Goal: Task Accomplishment & Management: Complete application form

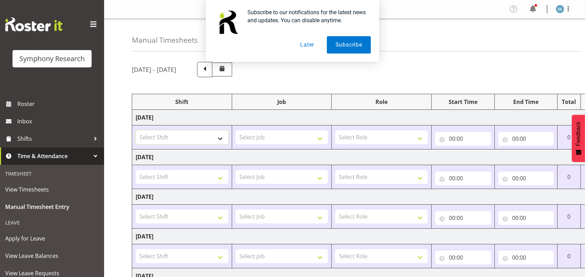
click at [221, 136] on select "Select Shift !!Project Briefing (Job to be assigned) !!Weekend Residential (Ros…" at bounding box center [182, 137] width 93 height 14
drag, startPoint x: 310, startPoint y: 42, endPoint x: 310, endPoint y: 45, distance: 3.8
click at [311, 45] on button "Later" at bounding box center [306, 44] width 31 height 17
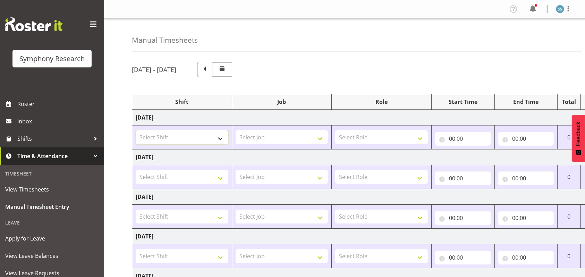
click at [222, 136] on select "Select Shift !!Project Briefing (Job to be assigned) !!Weekend Residential (Ros…" at bounding box center [182, 137] width 93 height 14
select select "26078"
click at [136, 130] on select "Select Shift !!Project Briefing (Job to be assigned) !!Weekend Residential (Ros…" at bounding box center [182, 137] width 93 height 14
click at [322, 136] on select "Select Job 550060 IF Admin 553492 World Poll Aus Wave 2 Main 2025 553493 World …" at bounding box center [282, 137] width 93 height 14
click at [236, 130] on select "Select Job 550060 IF Admin 553492 World Poll Aus Wave 2 Main 2025 553493 World …" at bounding box center [282, 137] width 93 height 14
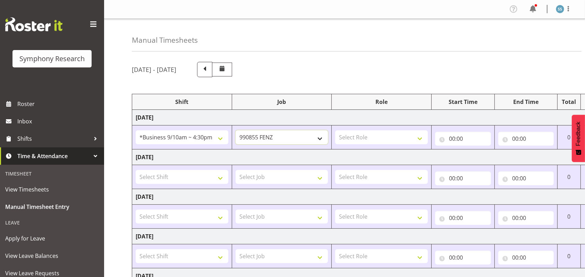
click at [322, 137] on select "550060 IF Admin 553492 World Poll Aus Wave 2 Main 2025 553493 World Poll NZ Wav…" at bounding box center [282, 137] width 93 height 14
select select "9426"
click at [236, 130] on select "550060 IF Admin 553492 World Poll Aus Wave 2 Main 2025 553493 World Poll NZ Wav…" at bounding box center [282, 137] width 93 height 14
click at [421, 138] on select "Select Role Briefing Interviewing" at bounding box center [381, 137] width 93 height 14
select select "47"
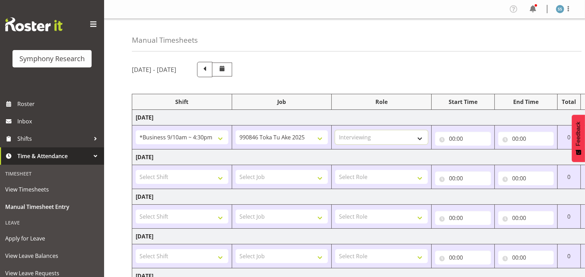
click at [335, 130] on select "Select Role Briefing Interviewing" at bounding box center [381, 137] width 93 height 14
click at [88, 22] on span at bounding box center [93, 24] width 11 height 11
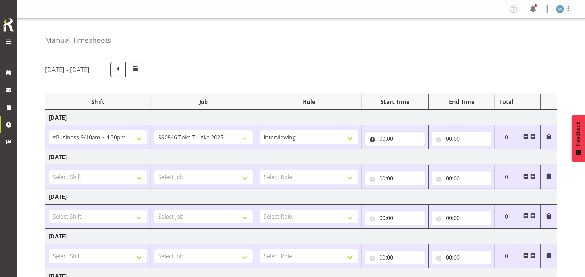
click at [383, 140] on input "00:00" at bounding box center [394, 139] width 59 height 14
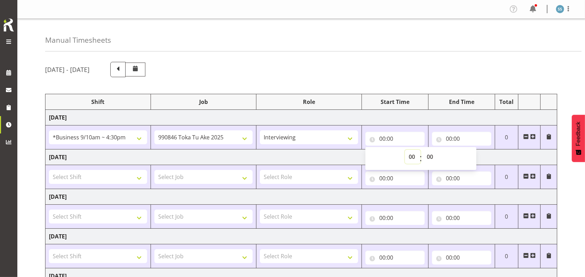
drag, startPoint x: 409, startPoint y: 156, endPoint x: 411, endPoint y: 153, distance: 3.6
click at [409, 156] on select "00 01 02 03 04 05 06 07 08 09 10 11 12 13 14 15 16 17 18 19 20 21 22 23" at bounding box center [413, 157] width 16 height 14
select select "9"
click at [405, 150] on select "00 01 02 03 04 05 06 07 08 09 10 11 12 13 14 15 16 17 18 19 20 21 22 23" at bounding box center [413, 157] width 16 height 14
type input "09:00"
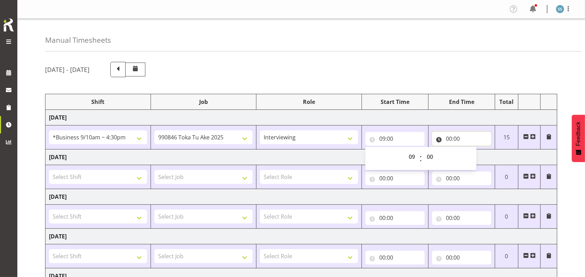
click at [450, 138] on input "00:00" at bounding box center [461, 139] width 59 height 14
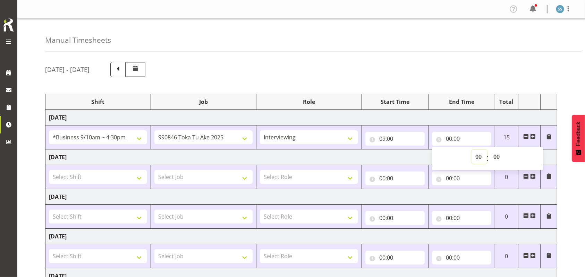
click at [479, 157] on select "00 01 02 03 04 05 06 07 08 09 10 11 12 13 14 15 16 17 18 19 20 21 22 23" at bounding box center [480, 157] width 16 height 14
select select "9"
click at [472, 150] on select "00 01 02 03 04 05 06 07 08 09 10 11 12 13 14 15 16 17 18 19 20 21 22 23" at bounding box center [480, 157] width 16 height 14
type input "09:00"
click at [496, 156] on select "00 01 02 03 04 05 06 07 08 09 10 11 12 13 14 15 16 17 18 19 20 21 22 23 24 25 2…" at bounding box center [498, 157] width 16 height 14
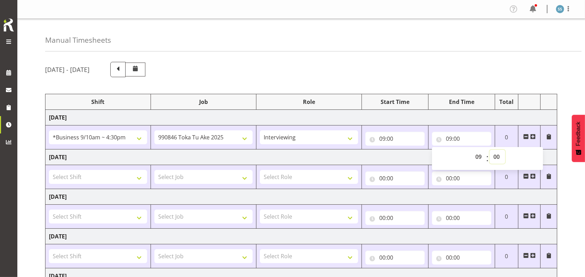
select select "15"
click at [490, 150] on select "00 01 02 03 04 05 06 07 08 09 10 11 12 13 14 15 16 17 18 19 20 21 22 23 24 25 2…" at bounding box center [498, 157] width 16 height 14
type input "09:15"
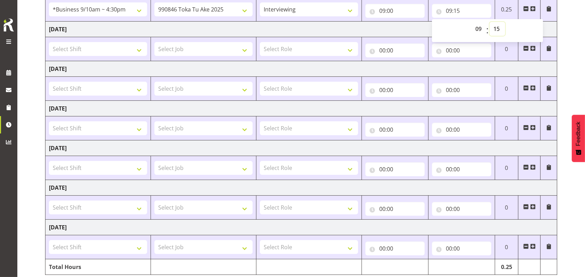
scroll to position [155, 0]
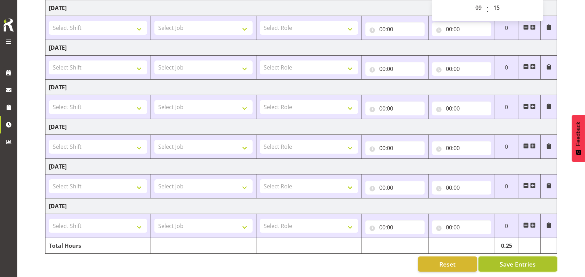
click at [515, 260] on span "Save Entries" at bounding box center [518, 263] width 36 height 9
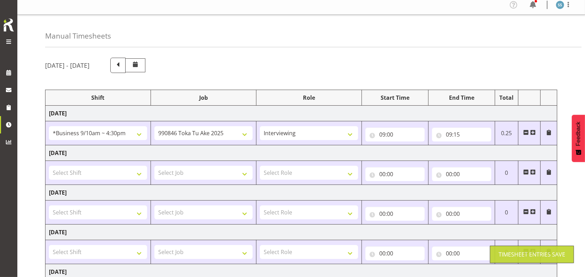
scroll to position [0, 0]
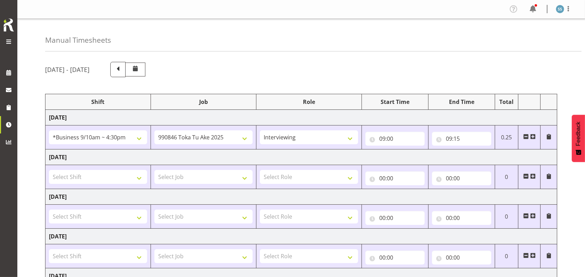
click at [535, 136] on span at bounding box center [533, 137] width 6 height 6
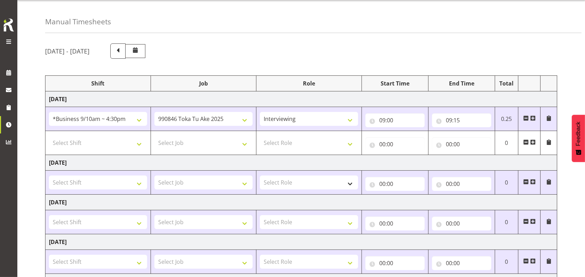
scroll to position [46, 0]
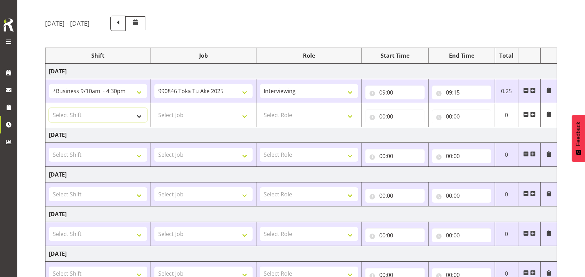
click at [139, 115] on select "Select Shift !!Project Briefing (Job to be assigned) !!Weekend Residential (Ros…" at bounding box center [98, 115] width 98 height 14
select select "26078"
click at [49, 108] on select "Select Shift !!Project Briefing (Job to be assigned) !!Weekend Residential (Ros…" at bounding box center [98, 115] width 98 height 14
click at [248, 117] on select "Select Job 550060 IF Admin 553492 World Poll Aus Wave 2 Main 2025 553493 World …" at bounding box center [203, 115] width 98 height 14
select select "9636"
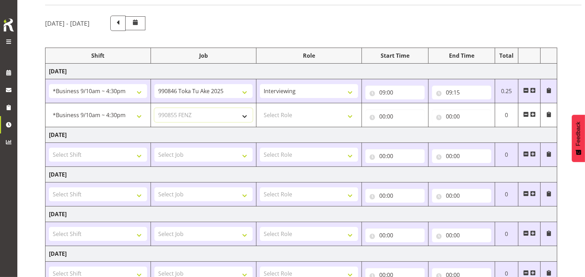
click at [154, 108] on select "Select Job 550060 IF Admin 553492 World Poll Aus Wave 2 Main 2025 553493 World …" at bounding box center [203, 115] width 98 height 14
click at [349, 114] on select "Select Role Briefing Interviewing" at bounding box center [309, 115] width 98 height 14
select select "297"
click at [260, 108] on select "Select Role Briefing Interviewing" at bounding box center [309, 115] width 98 height 14
click at [383, 115] on input "00:00" at bounding box center [394, 116] width 59 height 14
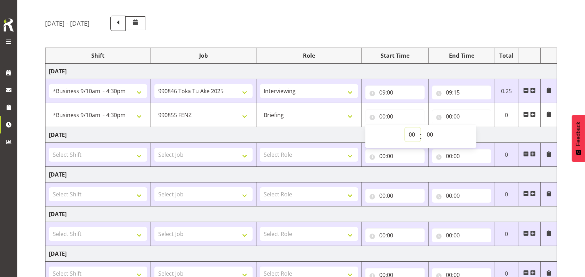
click at [411, 133] on select "00 01 02 03 04 05 06 07 08 09 10 11 12 13 14 15 16 17 18 19 20 21 22 23" at bounding box center [413, 134] width 16 height 14
select select "9"
click at [405, 127] on select "00 01 02 03 04 05 06 07 08 09 10 11 12 13 14 15 16 17 18 19 20 21 22 23" at bounding box center [413, 134] width 16 height 14
type input "09:00"
click at [429, 132] on select "00 01 02 03 04 05 06 07 08 09 10 11 12 13 14 15 16 17 18 19 20 21 22 23 24 25 2…" at bounding box center [431, 134] width 16 height 14
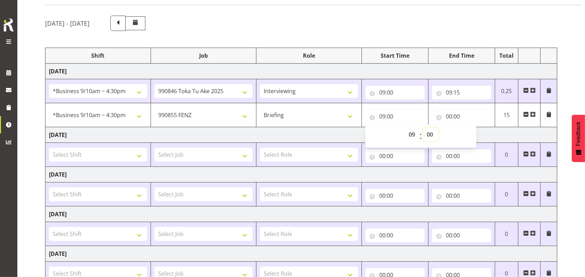
select select "15"
click at [423, 127] on select "00 01 02 03 04 05 06 07 08 09 10 11 12 13 14 15 16 17 18 19 20 21 22 23 24 25 2…" at bounding box center [431, 134] width 16 height 14
type input "09:15"
click at [449, 115] on input "00:00" at bounding box center [461, 116] width 59 height 14
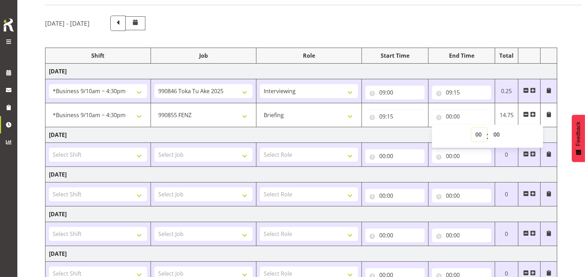
click at [477, 133] on select "00 01 02 03 04 05 06 07 08 09 10 11 12 13 14 15 16 17 18 19 20 21 22 23" at bounding box center [480, 134] width 16 height 14
select select "10"
click at [472, 127] on select "00 01 02 03 04 05 06 07 08 09 10 11 12 13 14 15 16 17 18 19 20 21 22 23" at bounding box center [480, 134] width 16 height 14
type input "10:00"
click at [537, 116] on td at bounding box center [529, 115] width 22 height 24
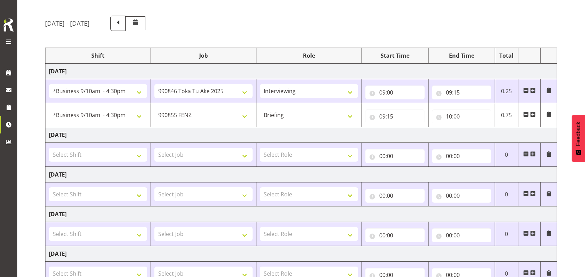
click at [535, 114] on span at bounding box center [533, 114] width 6 height 6
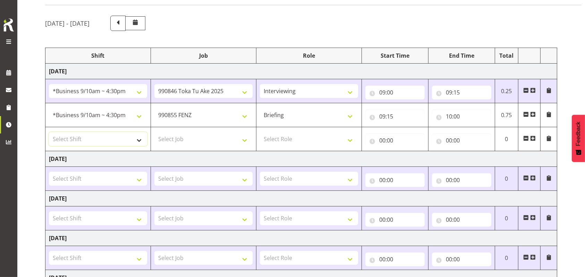
click at [140, 141] on select "Select Shift !!Project Briefing (Job to be assigned) !!Weekend Residential (Ros…" at bounding box center [98, 139] width 98 height 14
select select "26078"
click at [49, 132] on select "Select Shift !!Project Briefing (Job to be assigned) !!Weekend Residential (Ros…" at bounding box center [98, 139] width 98 height 14
click at [244, 140] on select "Select Job 550060 IF Admin 553492 World Poll Aus Wave 2 Main 2025 553493 World …" at bounding box center [203, 139] width 98 height 14
click at [237, 153] on td "[DATE]" at bounding box center [301, 159] width 512 height 16
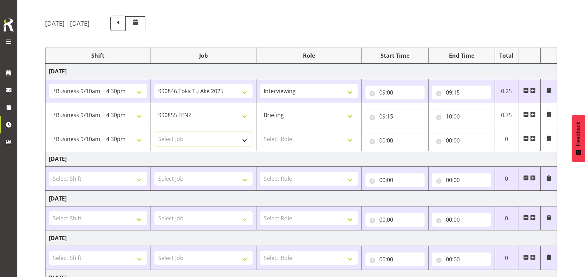
click at [248, 137] on select "Select Job 550060 IF Admin 553492 World Poll Aus Wave 2 Main 2025 553493 World …" at bounding box center [203, 139] width 98 height 14
select select "9426"
click at [154, 132] on select "Select Job 550060 IF Admin 553492 World Poll Aus Wave 2 Main 2025 553493 World …" at bounding box center [203, 139] width 98 height 14
click at [356, 139] on select "Select Role Briefing Interviewing" at bounding box center [309, 139] width 98 height 14
select select "47"
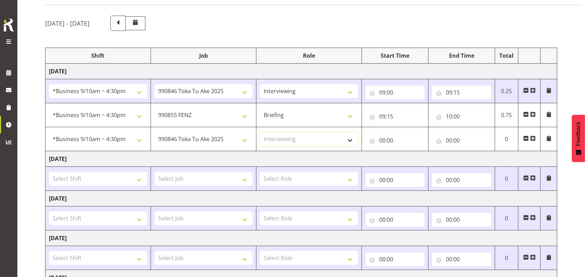
click at [260, 132] on select "Select Role Briefing Interviewing" at bounding box center [309, 139] width 98 height 14
click at [383, 138] on input "00:00" at bounding box center [394, 140] width 59 height 14
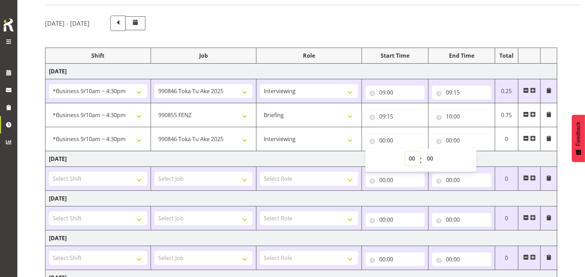
click at [413, 157] on select "00 01 02 03 04 05 06 07 08 09 10 11 12 13 14 15 16 17 18 19 20 21 22 23" at bounding box center [413, 158] width 16 height 14
select select "10"
click at [405, 151] on select "00 01 02 03 04 05 06 07 08 09 10 11 12 13 14 15 16 17 18 19 20 21 22 23" at bounding box center [413, 158] width 16 height 14
type input "10:00"
click at [447, 140] on input "00:00" at bounding box center [461, 140] width 59 height 14
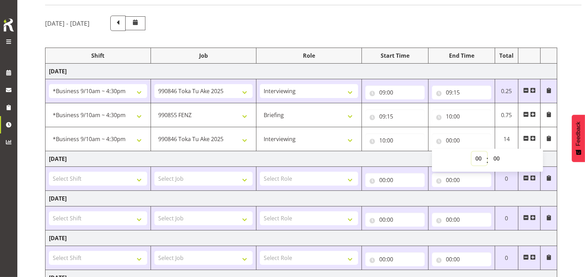
click at [480, 159] on select "00 01 02 03 04 05 06 07 08 09 10 11 12 13 14 15 16 17 18 19 20 21 22 23" at bounding box center [480, 158] width 16 height 14
select select "10"
click at [472, 151] on select "00 01 02 03 04 05 06 07 08 09 10 11 12 13 14 15 16 17 18 19 20 21 22 23" at bounding box center [480, 158] width 16 height 14
type input "10:00"
click at [499, 158] on select "00 01 02 03 04 05 06 07 08 09 10 11 12 13 14 15 16 17 18 19 20 21 22 23 24 25 2…" at bounding box center [498, 158] width 16 height 14
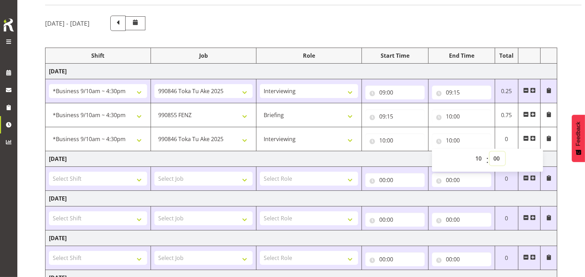
select select "15"
click at [490, 151] on select "00 01 02 03 04 05 06 07 08 09 10 11 12 13 14 15 16 17 18 19 20 21 22 23 24 25 2…" at bounding box center [498, 158] width 16 height 14
type input "10:15"
click at [534, 137] on span at bounding box center [533, 138] width 6 height 6
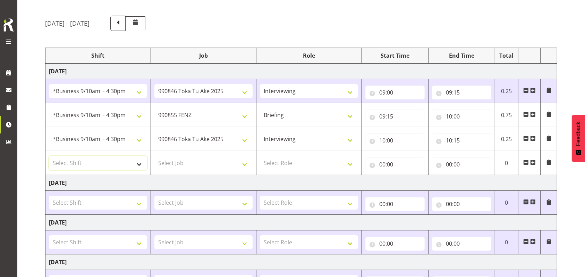
click at [137, 163] on select "Select Shift !!Project Briefing (Job to be assigned) !!Weekend Residential (Ros…" at bounding box center [98, 163] width 98 height 14
select select "26078"
click at [49, 156] on select "Select Shift !!Project Briefing (Job to be assigned) !!Weekend Residential (Ros…" at bounding box center [98, 163] width 98 height 14
click at [244, 164] on select "Select Job 550060 IF Admin 553492 World Poll Aus Wave 2 Main 2025 553493 World …" at bounding box center [203, 163] width 98 height 14
click at [154, 156] on select "Select Job 550060 IF Admin 553492 World Poll Aus Wave 2 Main 2025 553493 World …" at bounding box center [203, 163] width 98 height 14
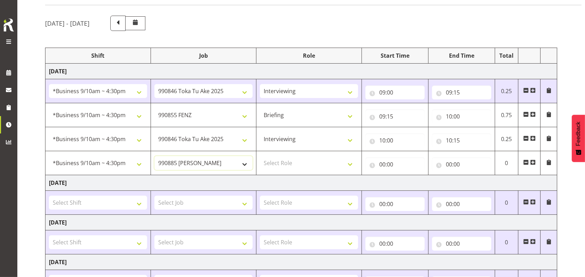
click at [243, 162] on select "550060 IF Admin 553492 World Poll Aus Wave 2 Main 2025 553493 World Poll NZ Wav…" at bounding box center [203, 163] width 98 height 14
select select "9636"
click at [154, 156] on select "550060 IF Admin 553492 World Poll Aus Wave 2 Main 2025 553493 World Poll NZ Wav…" at bounding box center [203, 163] width 98 height 14
click at [349, 163] on select "Select Role Briefing Interviewing" at bounding box center [309, 163] width 98 height 14
select select "297"
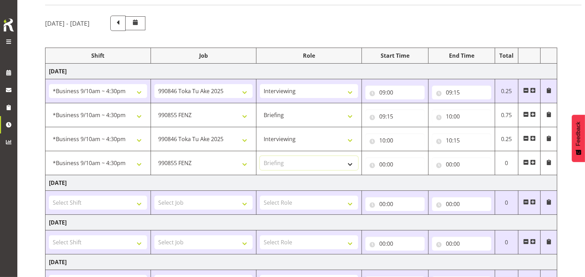
click at [260, 156] on select "Select Role Briefing Interviewing" at bounding box center [309, 163] width 98 height 14
click at [383, 163] on input "00:00" at bounding box center [394, 164] width 59 height 14
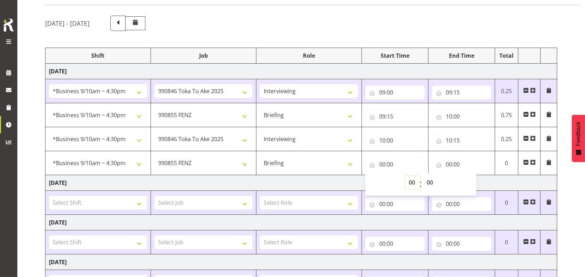
click at [411, 180] on select "00 01 02 03 04 05 06 07 08 09 10 11 12 13 14 15 16 17 18 19 20 21 22 23" at bounding box center [413, 182] width 16 height 14
select select "10"
click at [405, 175] on select "00 01 02 03 04 05 06 07 08 09 10 11 12 13 14 15 16 17 18 19 20 21 22 23" at bounding box center [413, 182] width 16 height 14
type input "10:00"
drag, startPoint x: 431, startPoint y: 180, endPoint x: 431, endPoint y: 176, distance: 4.2
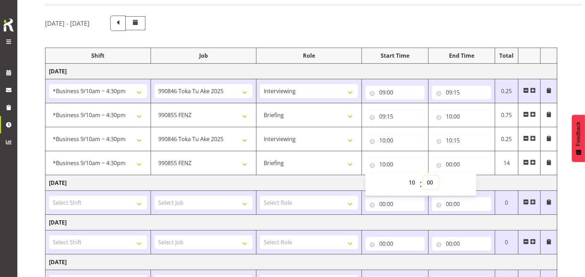
click at [431, 180] on select "00 01 02 03 04 05 06 07 08 09 10 11 12 13 14 15 16 17 18 19 20 21 22 23 24 25 2…" at bounding box center [431, 182] width 16 height 14
select select "15"
click at [423, 175] on select "00 01 02 03 04 05 06 07 08 09 10 11 12 13 14 15 16 17 18 19 20 21 22 23 24 25 2…" at bounding box center [431, 182] width 16 height 14
type input "10:15"
click at [451, 163] on input "00:00" at bounding box center [461, 164] width 59 height 14
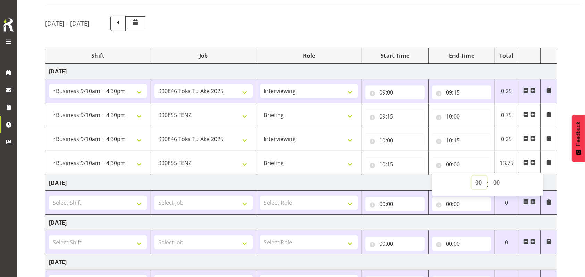
click at [477, 180] on select "00 01 02 03 04 05 06 07 08 09 10 11 12 13 14 15 16 17 18 19 20 21 22 23" at bounding box center [480, 182] width 16 height 14
select select "10"
click at [472, 175] on select "00 01 02 03 04 05 06 07 08 09 10 11 12 13 14 15 16 17 18 19 20 21 22 23" at bounding box center [480, 182] width 16 height 14
type input "10:00"
click at [500, 183] on select "00 01 02 03 04 05 06 07 08 09 10 11 12 13 14 15 16 17 18 19 20 21 22 23 24 25 2…" at bounding box center [498, 182] width 16 height 14
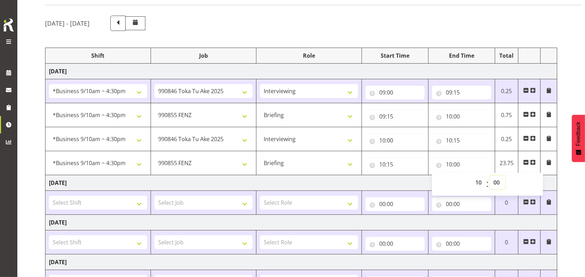
select select "45"
click at [490, 175] on select "00 01 02 03 04 05 06 07 08 09 10 11 12 13 14 15 16 17 18 19 20 21 22 23 24 25 2…" at bounding box center [498, 182] width 16 height 14
type input "10:45"
click at [534, 162] on span at bounding box center [533, 162] width 6 height 6
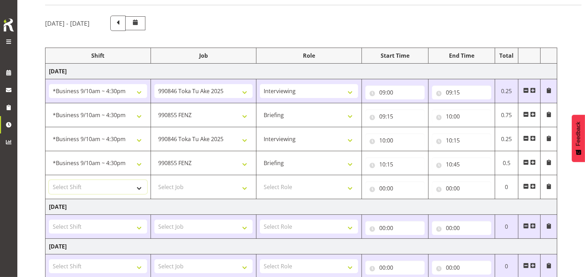
click at [138, 187] on select "Select Shift !!Project Briefing (Job to be assigned) !!Weekend Residential (Ros…" at bounding box center [98, 187] width 98 height 14
select select "26078"
click at [49, 180] on select "Select Shift !!Project Briefing (Job to be assigned) !!Weekend Residential (Ros…" at bounding box center [98, 187] width 98 height 14
click at [244, 187] on select "Select Job 550060 IF Admin 553492 World Poll Aus Wave 2 Main 2025 553493 World …" at bounding box center [203, 187] width 98 height 14
select select "9426"
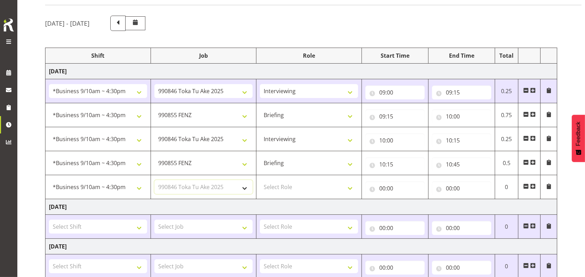
click at [154, 180] on select "Select Job 550060 IF Admin 553492 World Poll Aus Wave 2 Main 2025 553493 World …" at bounding box center [203, 187] width 98 height 14
click at [352, 187] on select "Select Role Briefing Interviewing" at bounding box center [309, 187] width 98 height 14
select select "47"
click at [260, 180] on select "Select Role Briefing Interviewing" at bounding box center [309, 187] width 98 height 14
click at [385, 187] on input "00:00" at bounding box center [394, 188] width 59 height 14
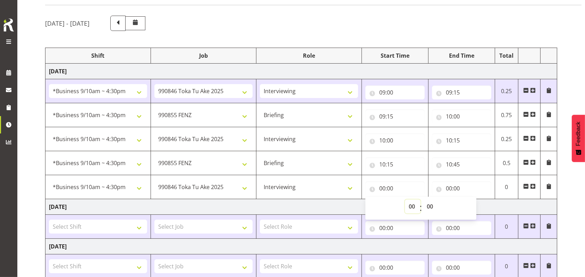
click at [414, 205] on select "00 01 02 03 04 05 06 07 08 09 10 11 12 13 14 15 16 17 18 19 20 21 22 23" at bounding box center [413, 206] width 16 height 14
select select "10"
click at [405, 199] on select "00 01 02 03 04 05 06 07 08 09 10 11 12 13 14 15 16 17 18 19 20 21 22 23" at bounding box center [413, 206] width 16 height 14
type input "10:00"
click at [431, 206] on select "00 01 02 03 04 05 06 07 08 09 10 11 12 13 14 15 16 17 18 19 20 21 22 23 24 25 2…" at bounding box center [431, 206] width 16 height 14
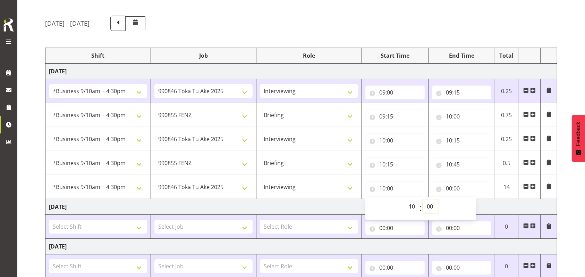
select select "45"
click at [423, 199] on select "00 01 02 03 04 05 06 07 08 09 10 11 12 13 14 15 16 17 18 19 20 21 22 23 24 25 2…" at bounding box center [431, 206] width 16 height 14
type input "10:45"
click at [449, 186] on input "00:00" at bounding box center [461, 188] width 59 height 14
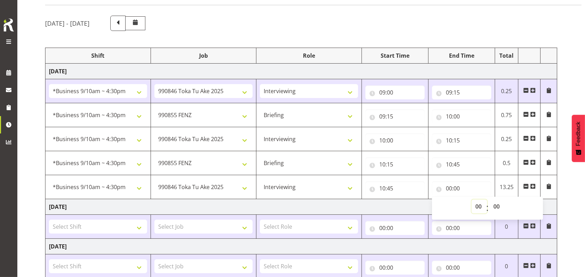
click at [480, 207] on select "00 01 02 03 04 05 06 07 08 09 10 11 12 13 14 15 16 17 18 19 20 21 22 23" at bounding box center [480, 206] width 16 height 14
select select "11"
click at [472, 199] on select "00 01 02 03 04 05 06 07 08 09 10 11 12 13 14 15 16 17 18 19 20 21 22 23" at bounding box center [480, 206] width 16 height 14
type input "11:00"
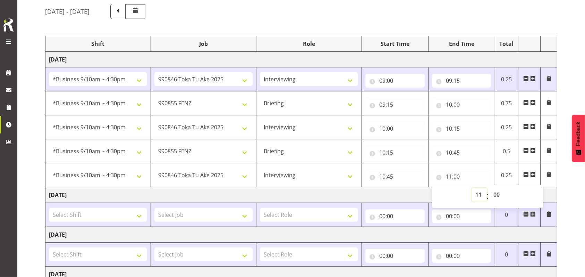
scroll to position [92, 0]
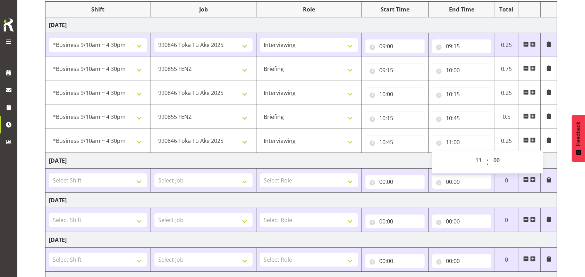
click at [534, 140] on span at bounding box center [533, 140] width 6 height 6
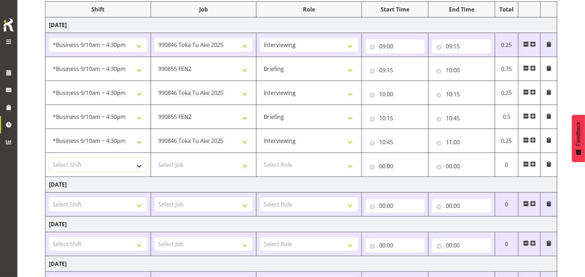
click at [142, 165] on select "Select Shift !!Project Briefing (Job to be assigned) !!Weekend Residential (Ros…" at bounding box center [98, 165] width 98 height 14
select select "70711"
click at [49, 158] on select "Select Shift !!Project Briefing (Job to be assigned) !!Weekend Residential (Ros…" at bounding box center [98, 165] width 98 height 14
click at [248, 168] on select "Select Job 550060 IF Admin 553492 World Poll Aus Wave 2 Main 2025 553493 World …" at bounding box center [203, 165] width 98 height 14
select select "9636"
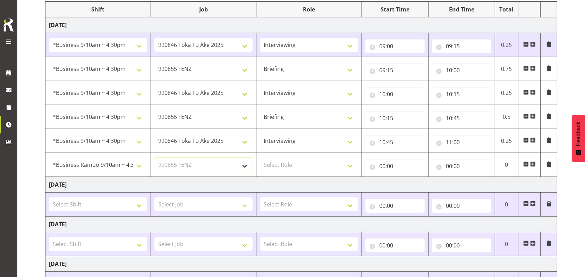
click at [154, 158] on select "Select Job 550060 IF Admin 553492 World Poll Aus Wave 2 Main 2025 553493 World …" at bounding box center [203, 165] width 98 height 14
click at [354, 164] on select "Select Role Briefing Interviewing" at bounding box center [309, 165] width 98 height 14
select select "47"
click at [260, 158] on select "Select Role Briefing Interviewing" at bounding box center [309, 165] width 98 height 14
click at [381, 166] on input "00:00" at bounding box center [394, 166] width 59 height 14
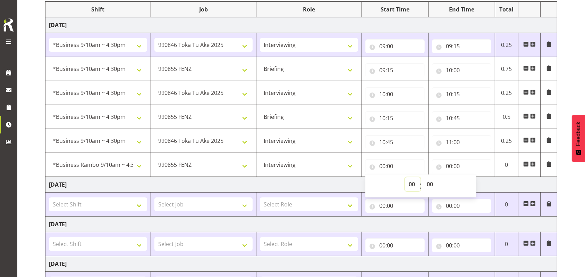
click at [410, 182] on select "00 01 02 03 04 05 06 07 08 09 10 11 12 13 14 15 16 17 18 19 20 21 22 23" at bounding box center [413, 184] width 16 height 14
select select "11"
click at [405, 177] on select "00 01 02 03 04 05 06 07 08 09 10 11 12 13 14 15 16 17 18 19 20 21 22 23" at bounding box center [413, 184] width 16 height 14
type input "11:00"
click at [450, 166] on input "00:00" at bounding box center [461, 166] width 59 height 14
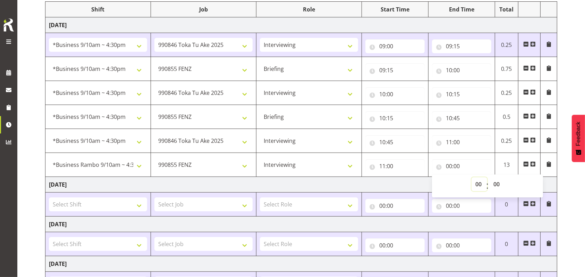
click at [477, 183] on select "00 01 02 03 04 05 06 07 08 09 10 11 12 13 14 15 16 17 18 19 20 21 22 23" at bounding box center [480, 184] width 16 height 14
select select "12"
click at [472, 177] on select "00 01 02 03 04 05 06 07 08 09 10 11 12 13 14 15 16 17 18 19 20 21 22 23" at bounding box center [480, 184] width 16 height 14
type input "12:00"
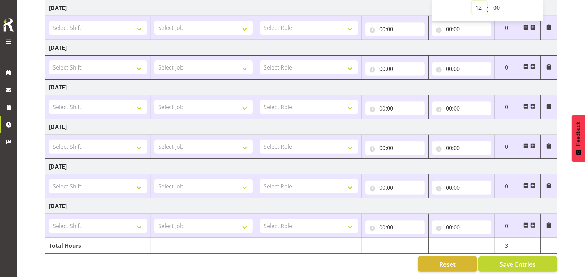
scroll to position [275, 0]
click at [519, 259] on span "Save Entries" at bounding box center [518, 263] width 36 height 9
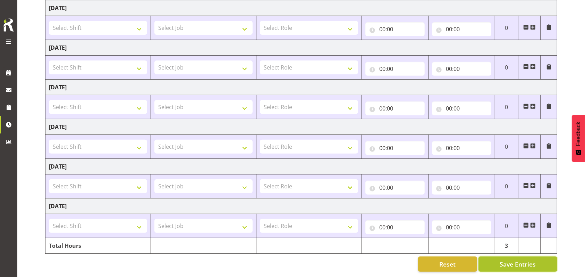
select select "9636"
select select "297"
type input "09:15"
type input "10:00"
select select "9426"
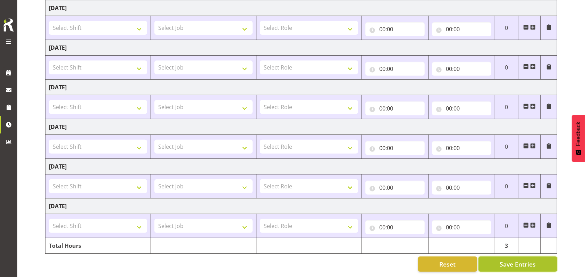
select select "47"
type input "10:00"
type input "10:15"
select select "9636"
select select "297"
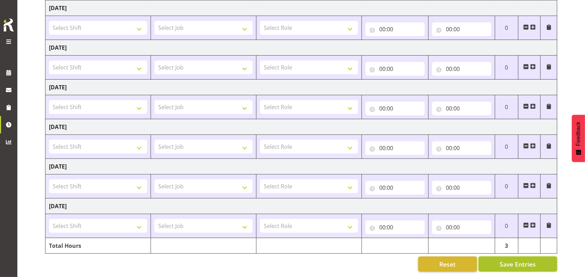
type input "10:15"
type input "10:45"
select select "9426"
select select "47"
type input "10:45"
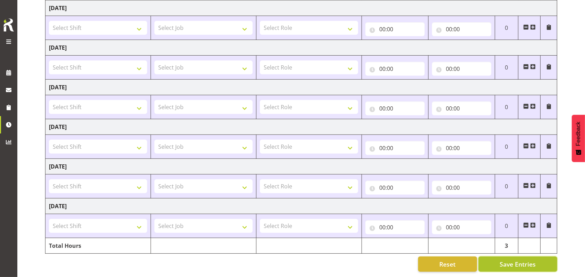
type input "11:00"
select select "70711"
select select "9636"
type input "11:00"
type input "12:00"
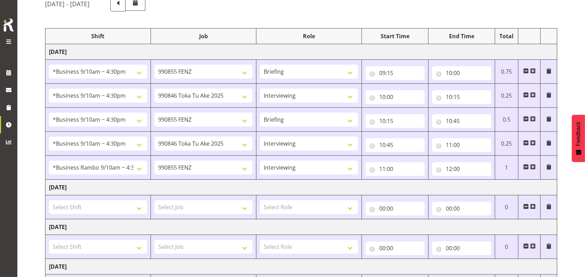
scroll to position [19, 0]
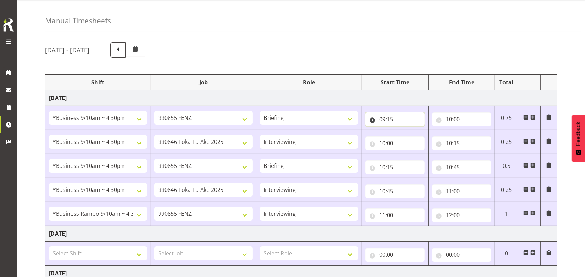
click at [389, 117] on input "09:15" at bounding box center [394, 119] width 59 height 14
click at [430, 135] on select "00 01 02 03 04 05 06 07 08 09 10 11 12 13 14 15 16 17 18 19 20 21 22 23 24 25 2…" at bounding box center [431, 137] width 16 height 14
select select "0"
click at [423, 130] on select "00 01 02 03 04 05 06 07 08 09 10 11 12 13 14 15 16 17 18 19 20 21 22 23 24 25 2…" at bounding box center [431, 137] width 16 height 14
type input "09:00"
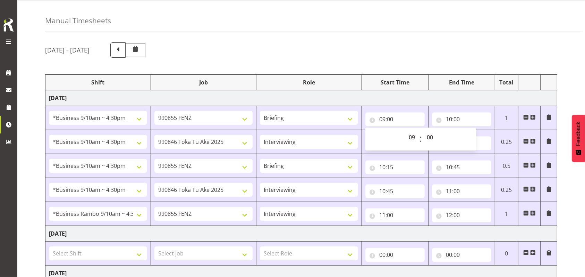
click at [368, 51] on div "[DATE] - [DATE]" at bounding box center [301, 49] width 512 height 15
click at [449, 117] on input "10:00" at bounding box center [461, 119] width 59 height 14
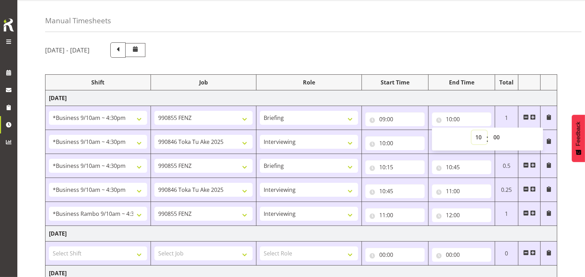
click at [478, 137] on select "00 01 02 03 04 05 06 07 08 09 10 11 12 13 14 15 16 17 18 19 20 21 22 23" at bounding box center [480, 137] width 16 height 14
select select "9"
click at [472, 130] on select "00 01 02 03 04 05 06 07 08 09 10 11 12 13 14 15 16 17 18 19 20 21 22 23" at bounding box center [480, 137] width 16 height 14
type input "09:00"
click at [498, 136] on select "00 01 02 03 04 05 06 07 08 09 10 11 12 13 14 15 16 17 18 19 20 21 22 23 24 25 2…" at bounding box center [498, 137] width 16 height 14
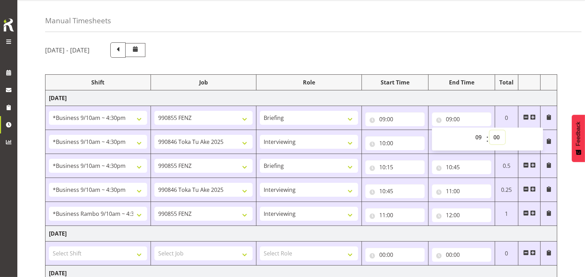
select select "15"
click at [490, 130] on select "00 01 02 03 04 05 06 07 08 09 10 11 12 13 14 15 16 17 18 19 20 21 22 23 24 25 2…" at bounding box center [498, 137] width 16 height 14
type input "09:15"
click at [416, 46] on div "[DATE] - [DATE]" at bounding box center [301, 49] width 512 height 15
